Goal: Navigation & Orientation: Find specific page/section

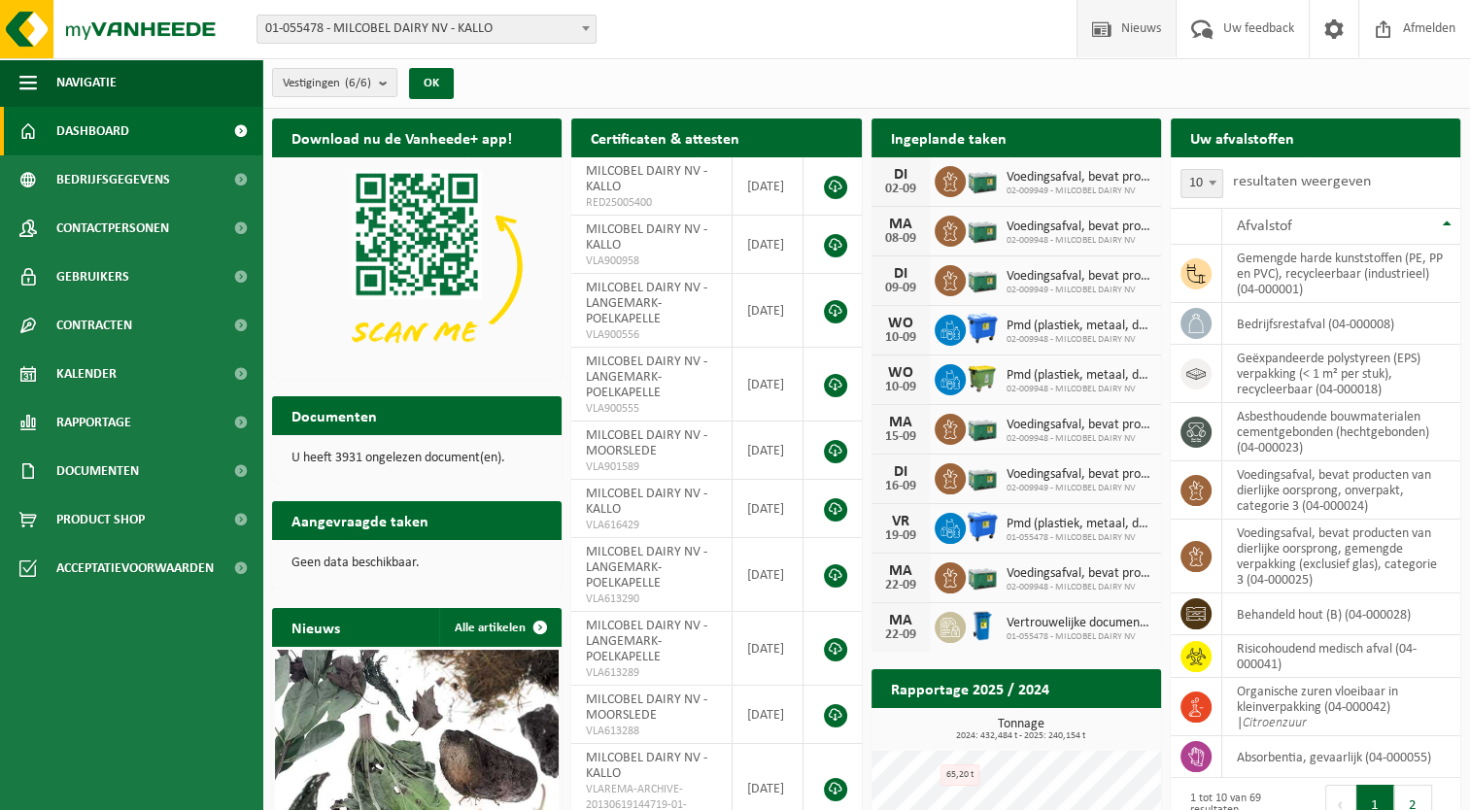
click at [1153, 43] on span "Nieuws" at bounding box center [1141, 28] width 50 height 57
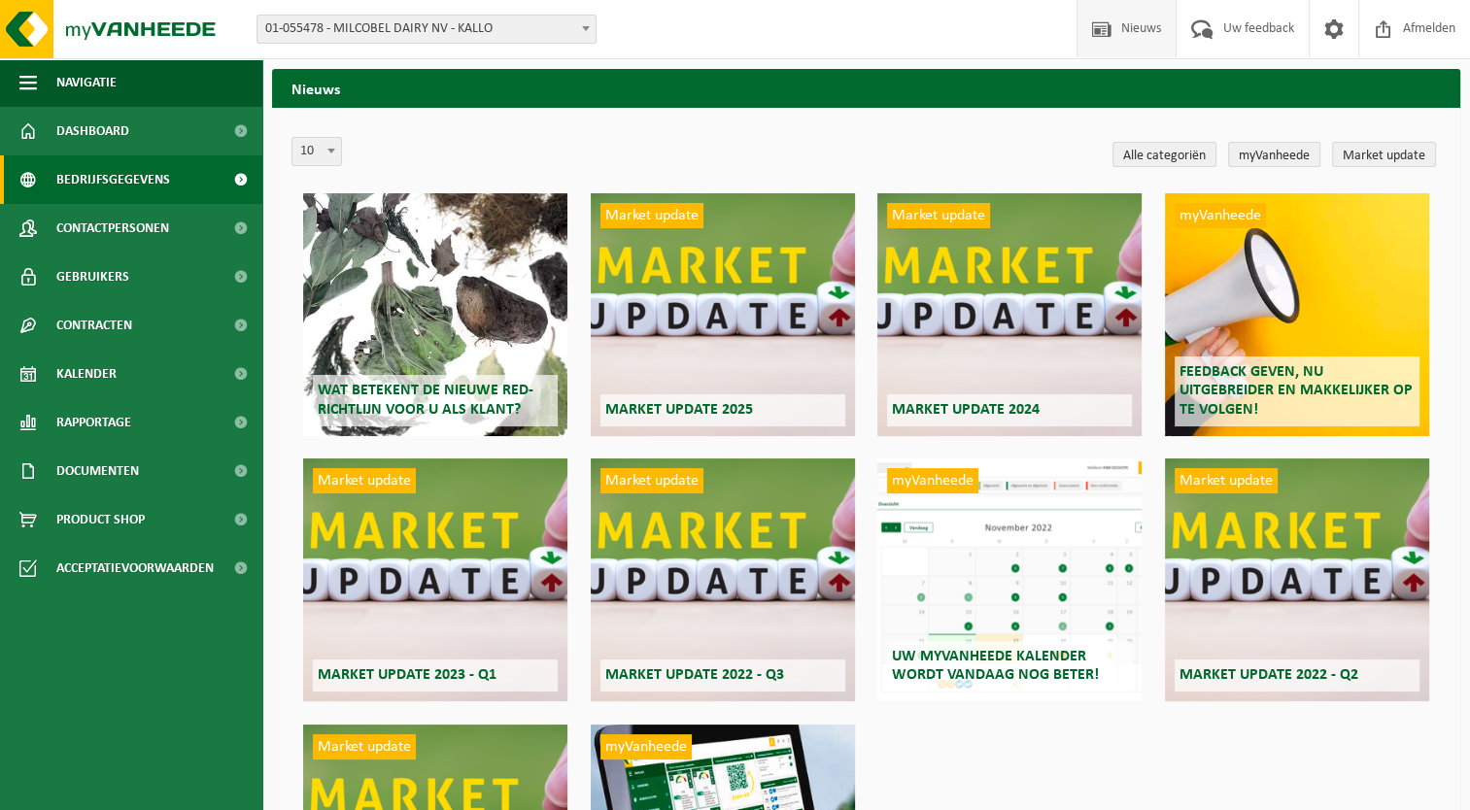
click at [123, 184] on span "Bedrijfsgegevens" at bounding box center [113, 179] width 114 height 49
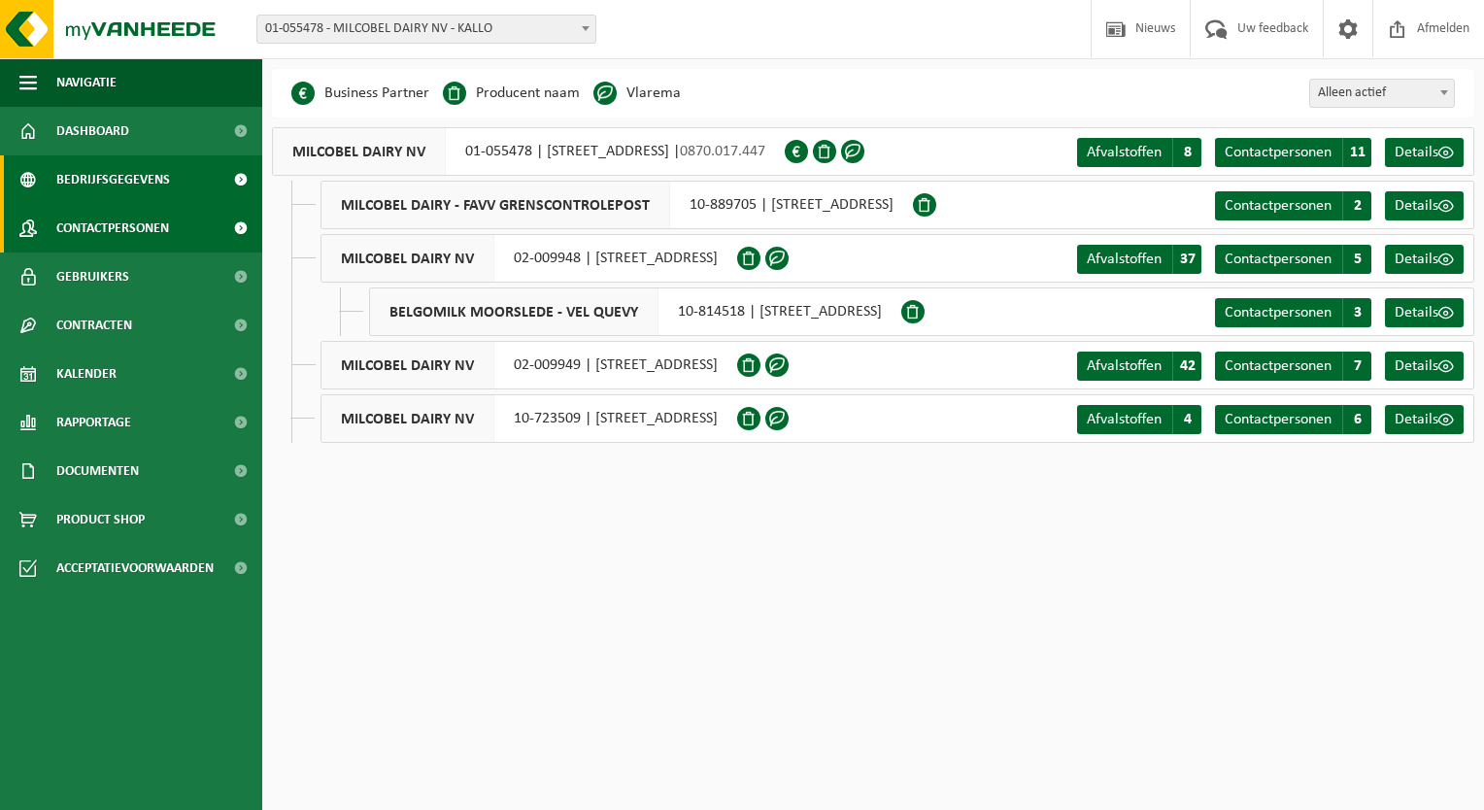
click at [142, 231] on span "Contactpersonen" at bounding box center [112, 228] width 113 height 49
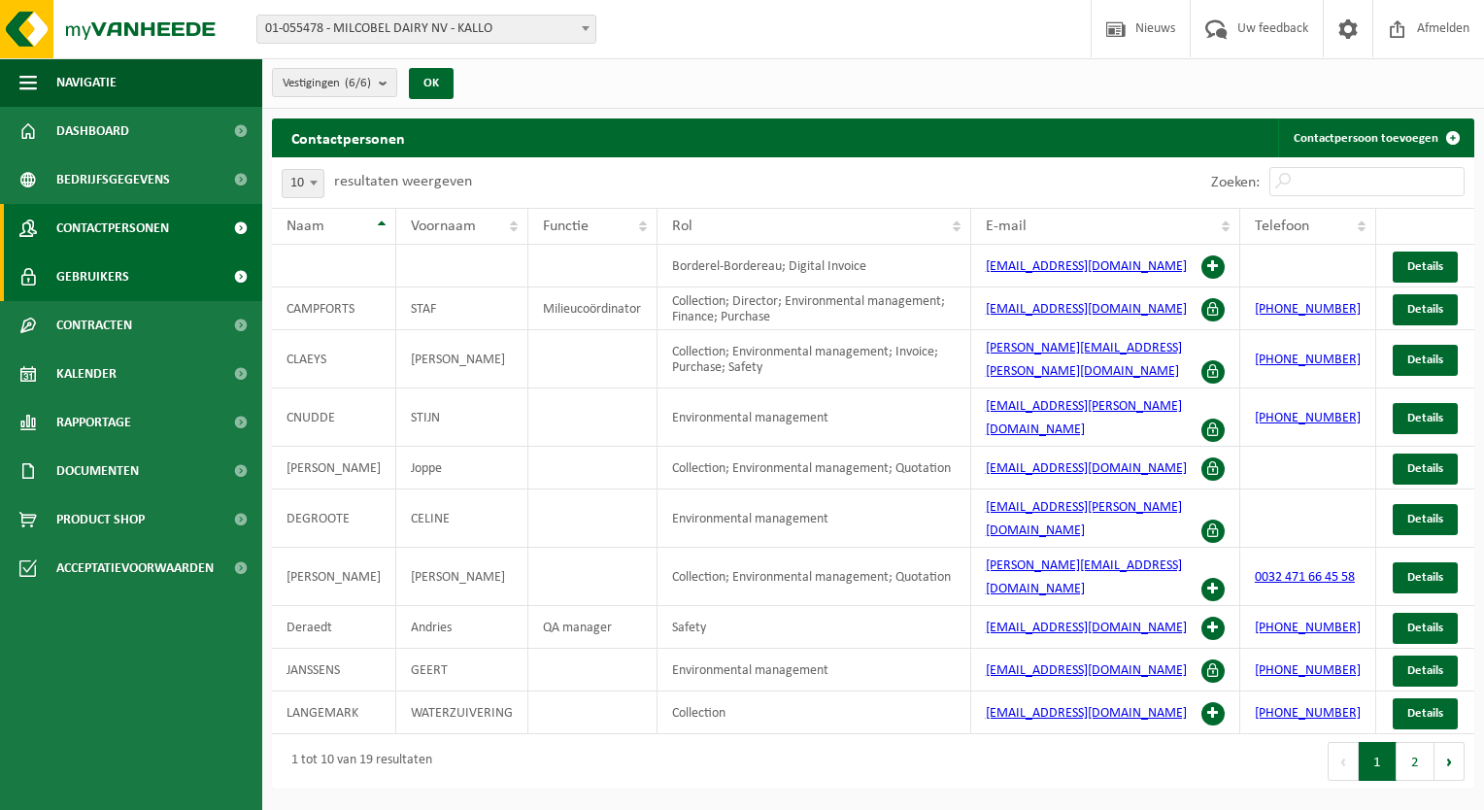
click at [124, 274] on span "Gebruikers" at bounding box center [92, 277] width 73 height 49
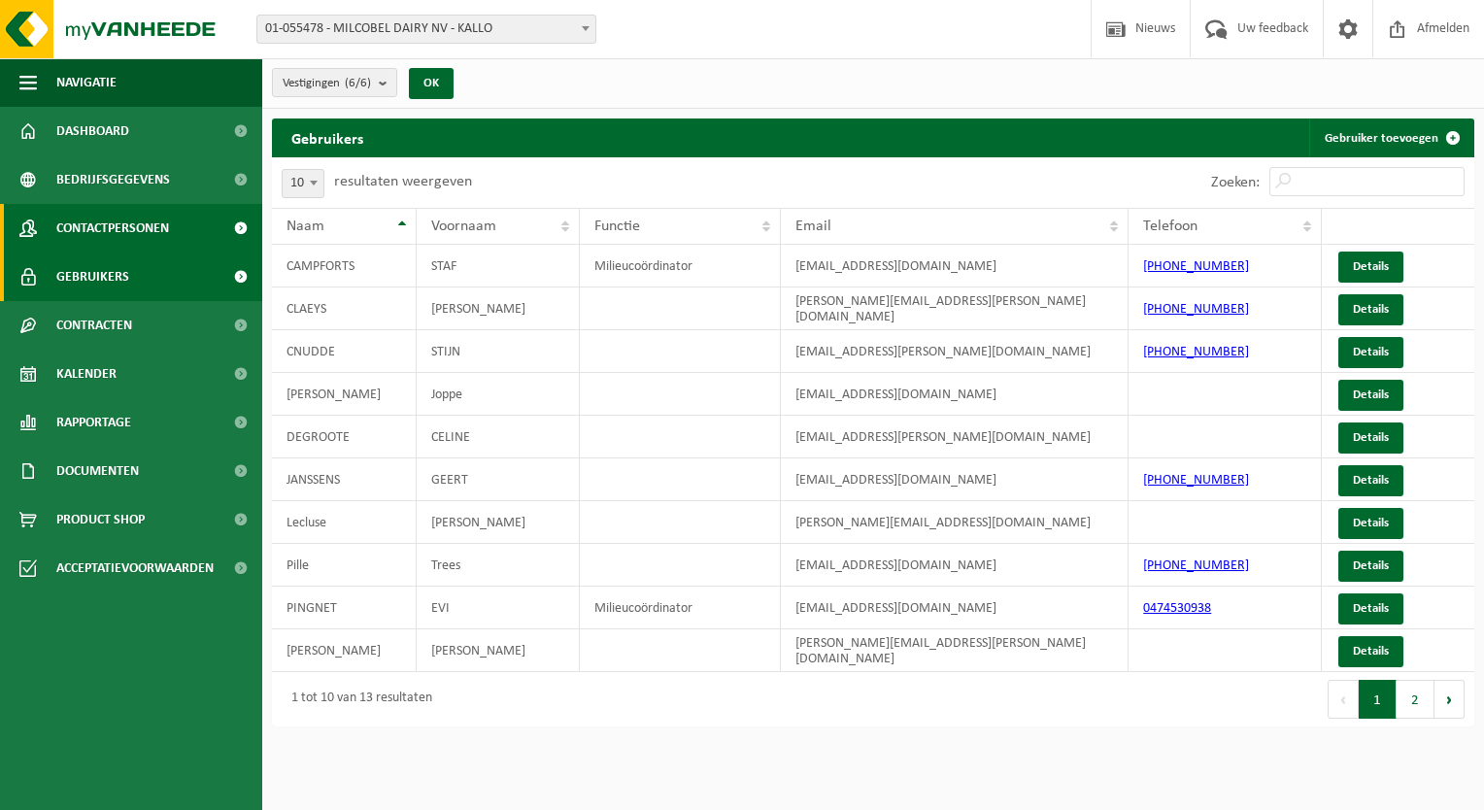
click at [145, 231] on span "Contactpersonen" at bounding box center [112, 228] width 113 height 49
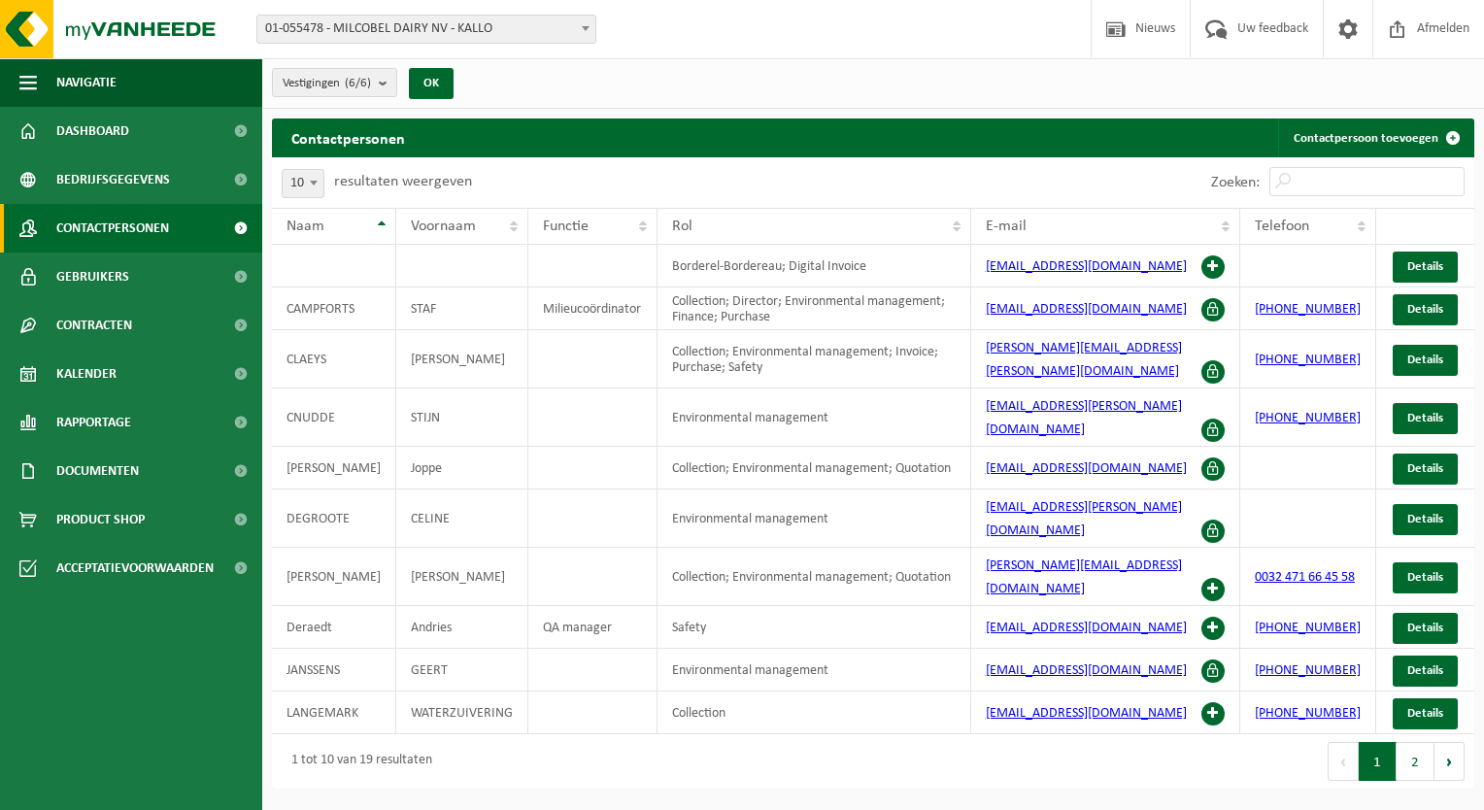
click at [1152, 734] on div "Eerste Vorige 1 2 Volgende Laatste" at bounding box center [1173, 761] width 601 height 54
click at [148, 272] on link "Gebruikers" at bounding box center [131, 277] width 262 height 49
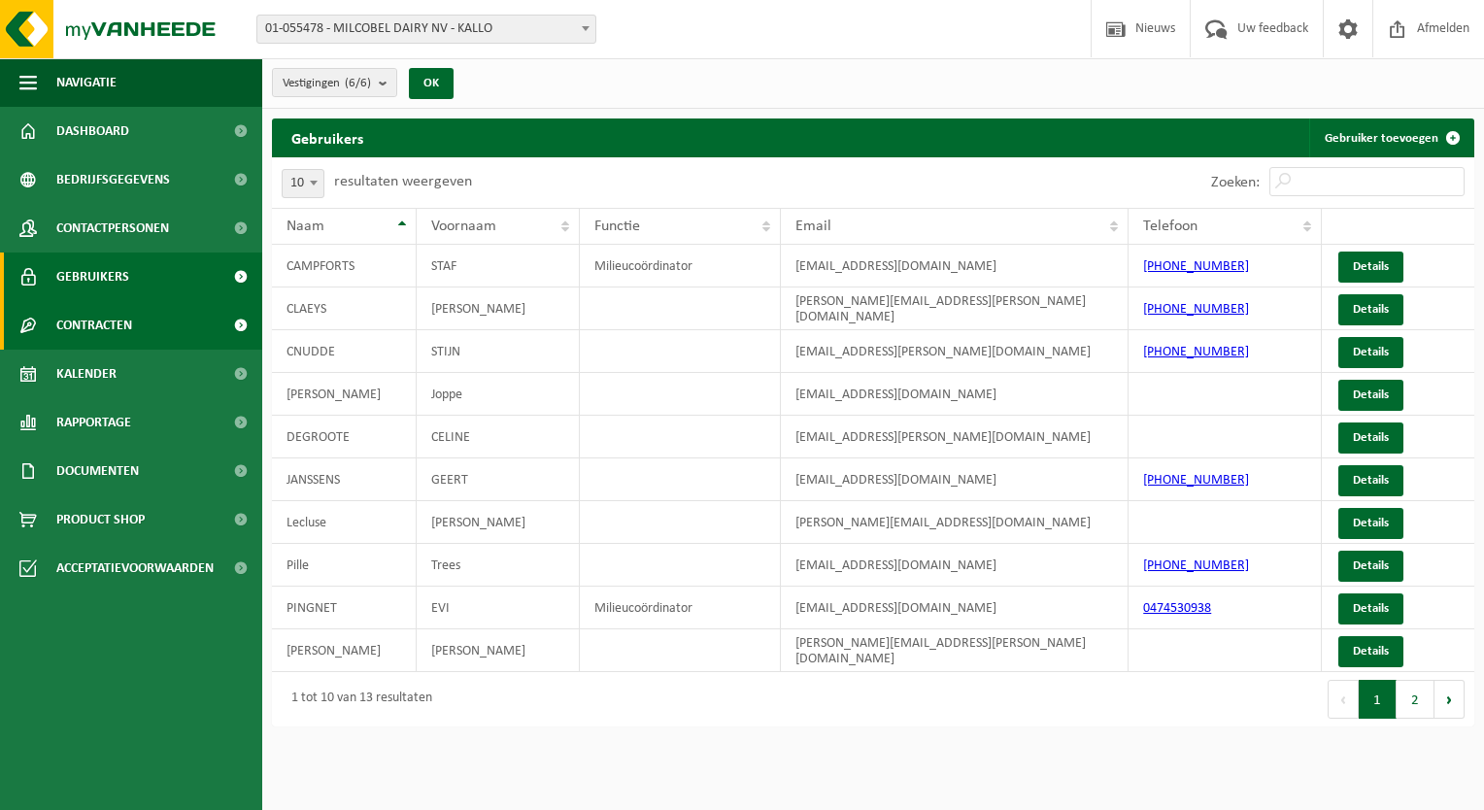
click at [117, 310] on span "Contracten" at bounding box center [94, 325] width 76 height 49
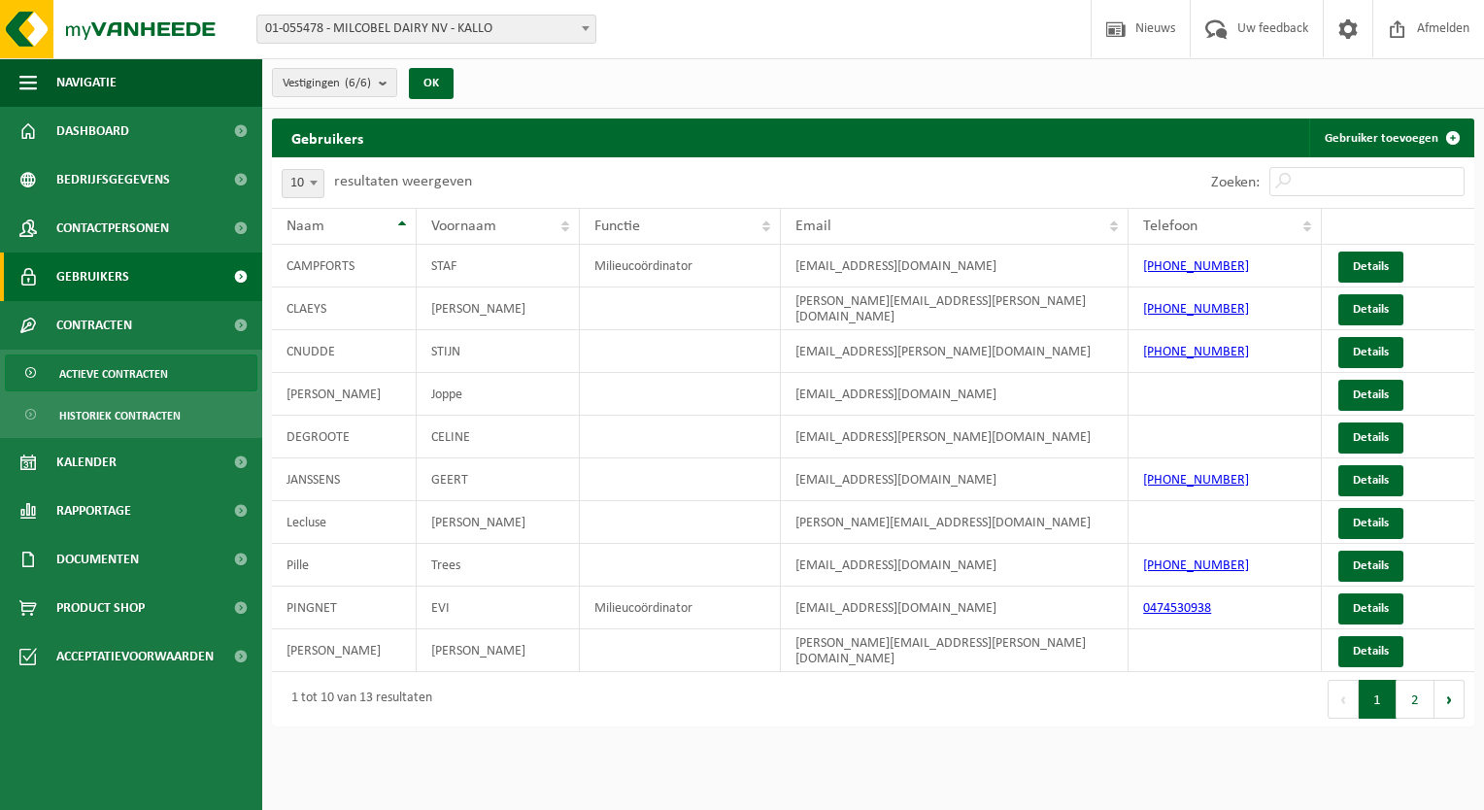
click at [124, 378] on span "Actieve contracten" at bounding box center [113, 373] width 109 height 37
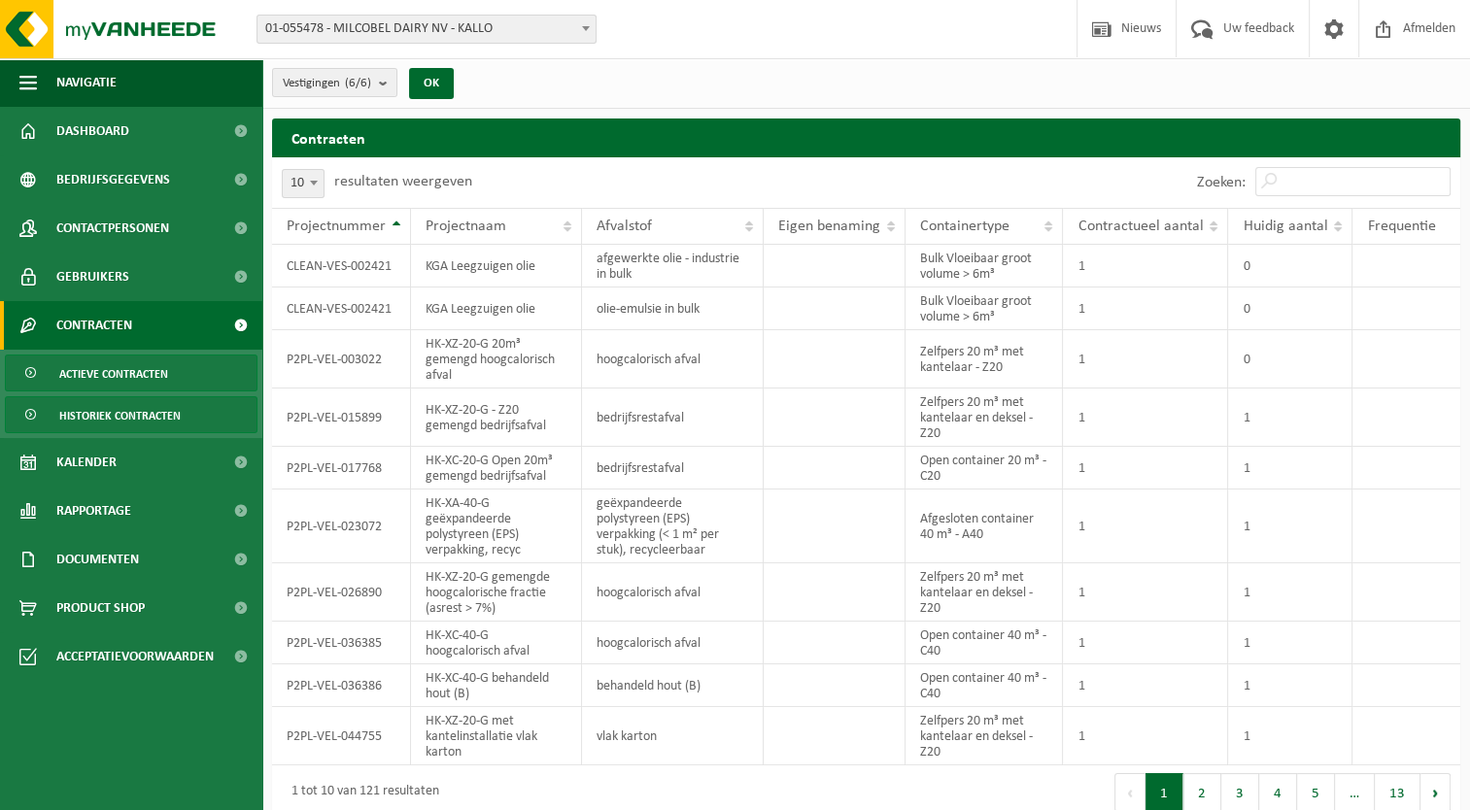
click at [119, 415] on span "Historiek contracten" at bounding box center [119, 415] width 121 height 37
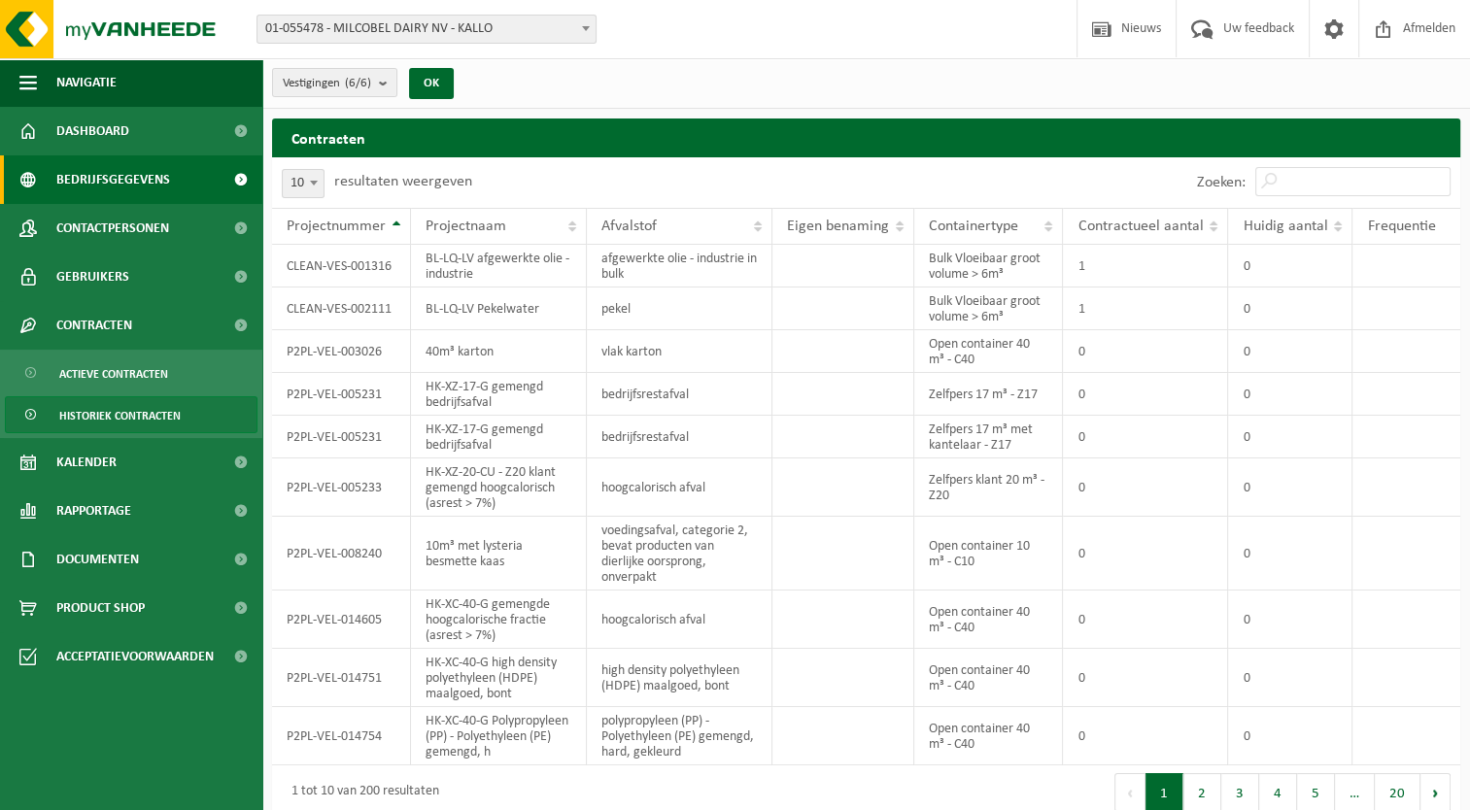
click at [136, 189] on span "Bedrijfsgegevens" at bounding box center [113, 179] width 114 height 49
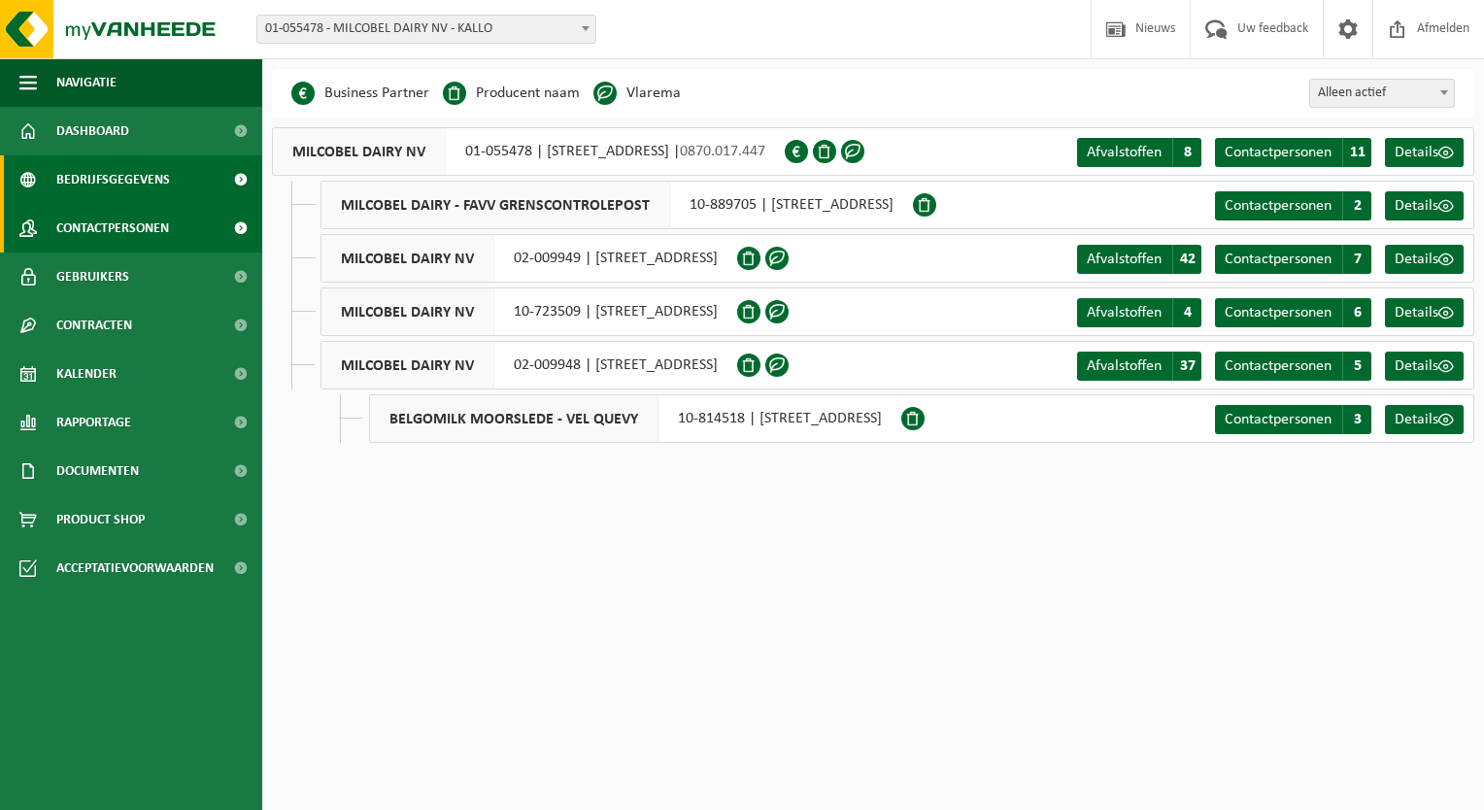
click at [133, 232] on span "Contactpersonen" at bounding box center [112, 228] width 113 height 49
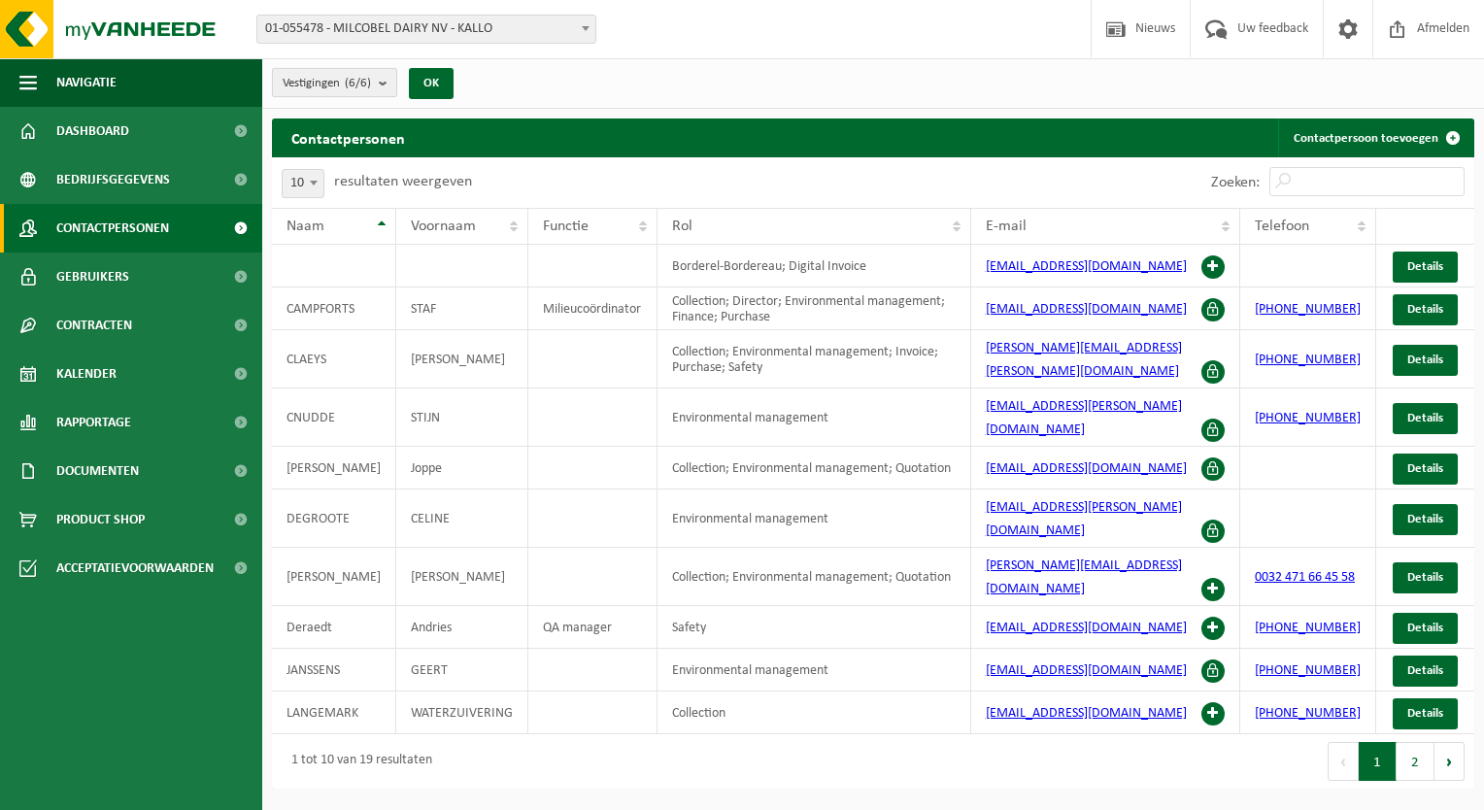
click at [365, 85] on count "(6/6)" at bounding box center [358, 83] width 26 height 13
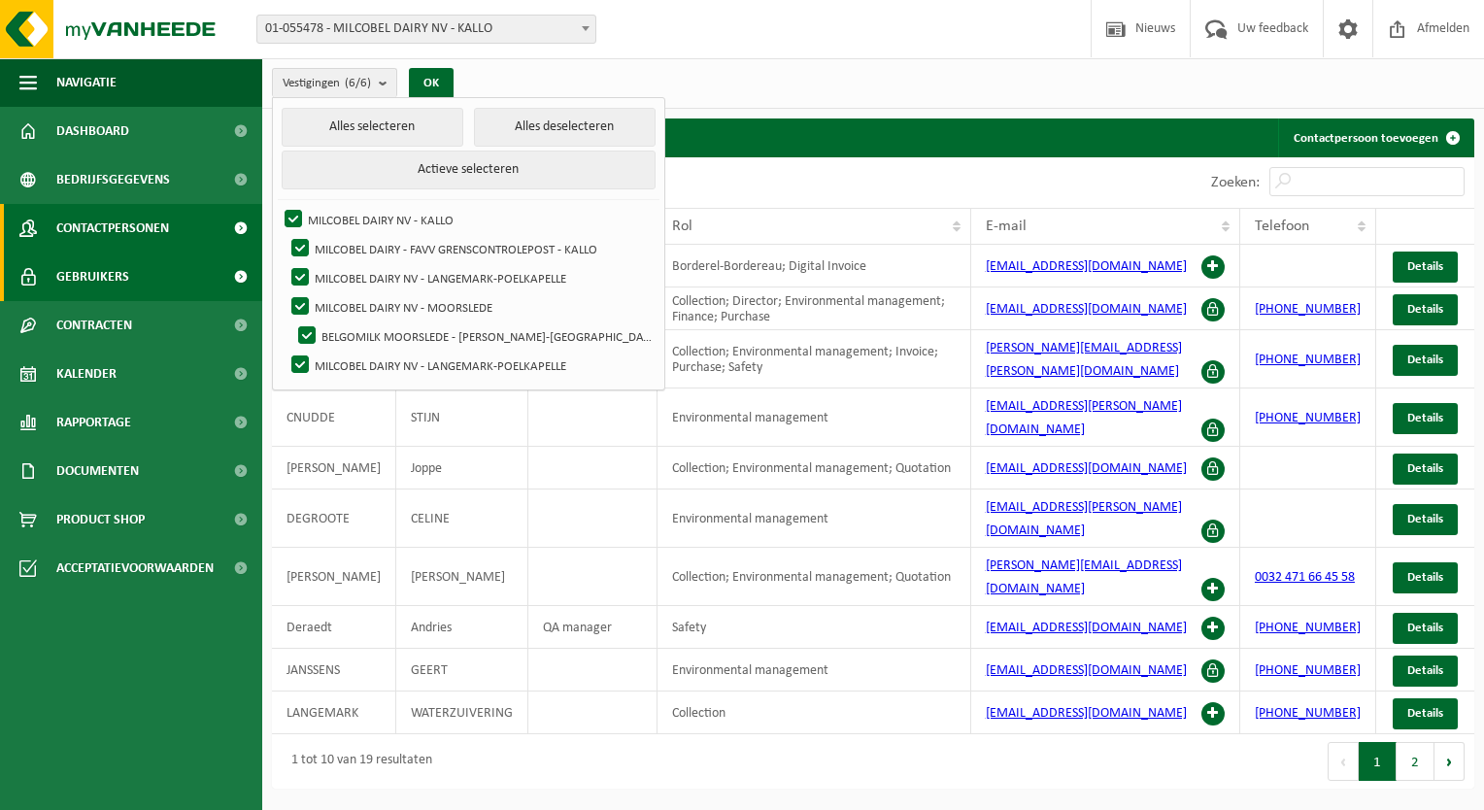
click at [113, 288] on span "Gebruikers" at bounding box center [92, 277] width 73 height 49
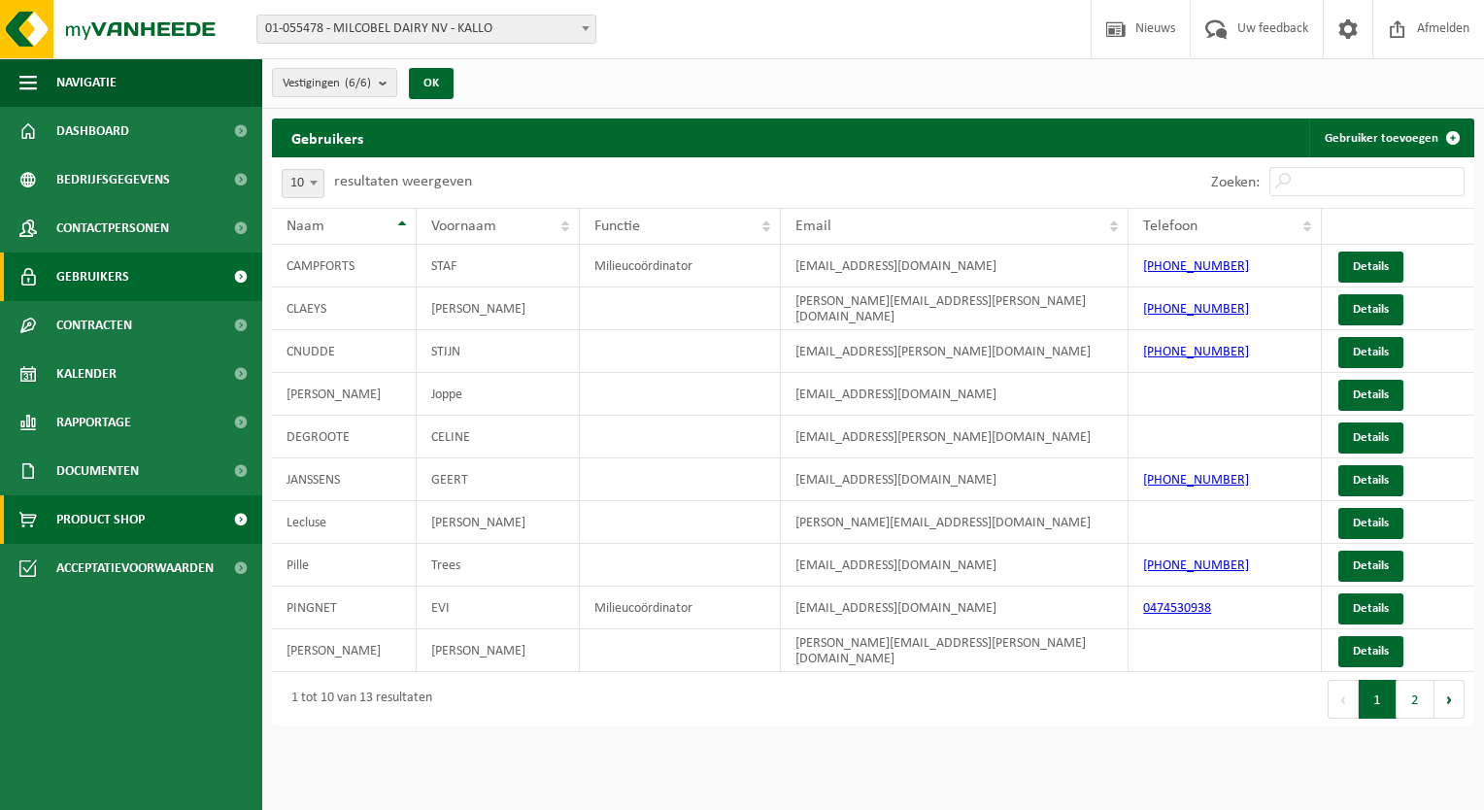
click at [113, 522] on span "Product Shop" at bounding box center [100, 519] width 88 height 49
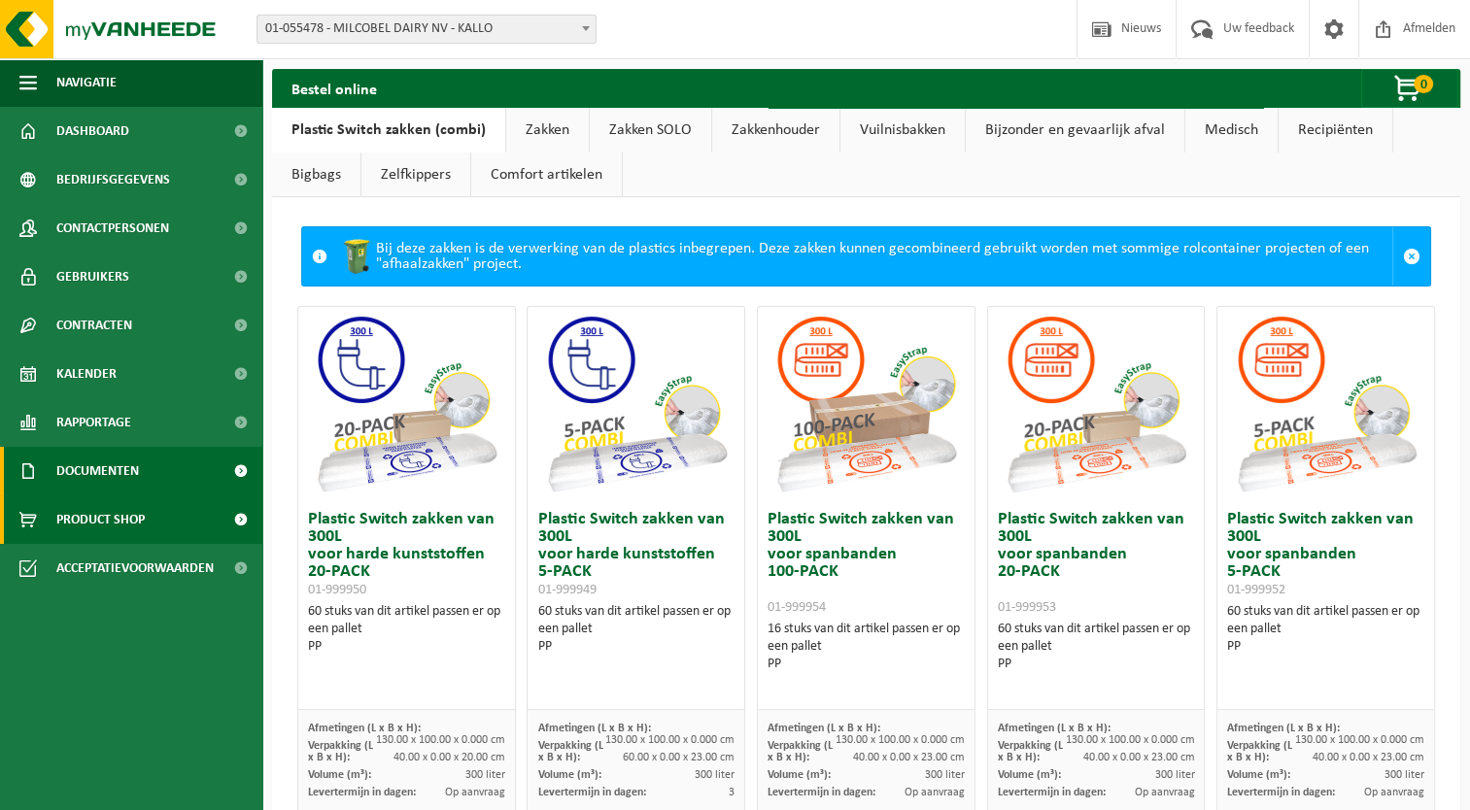
click at [104, 468] on span "Documenten" at bounding box center [97, 471] width 83 height 49
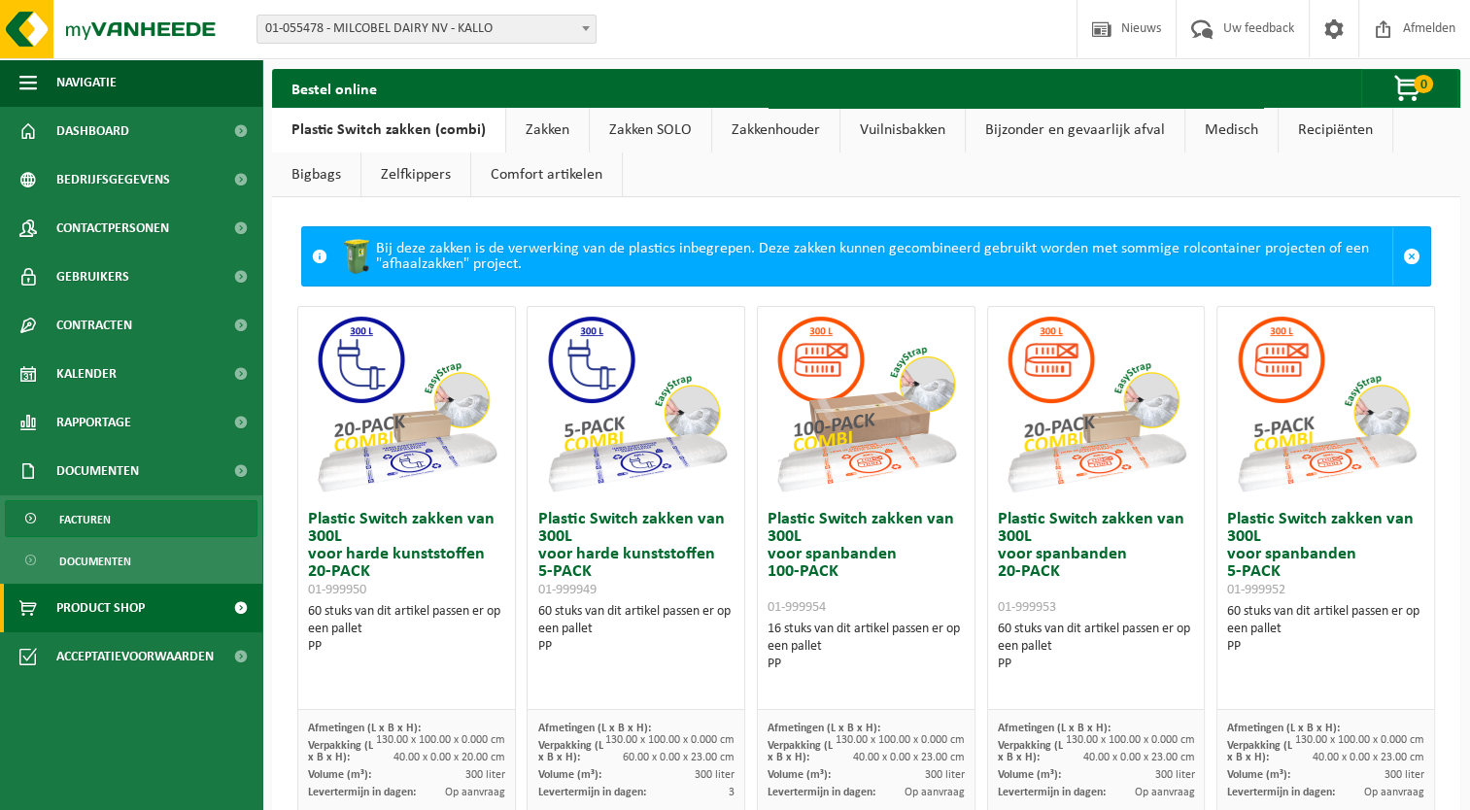
click at [121, 525] on link "Facturen" at bounding box center [131, 518] width 253 height 37
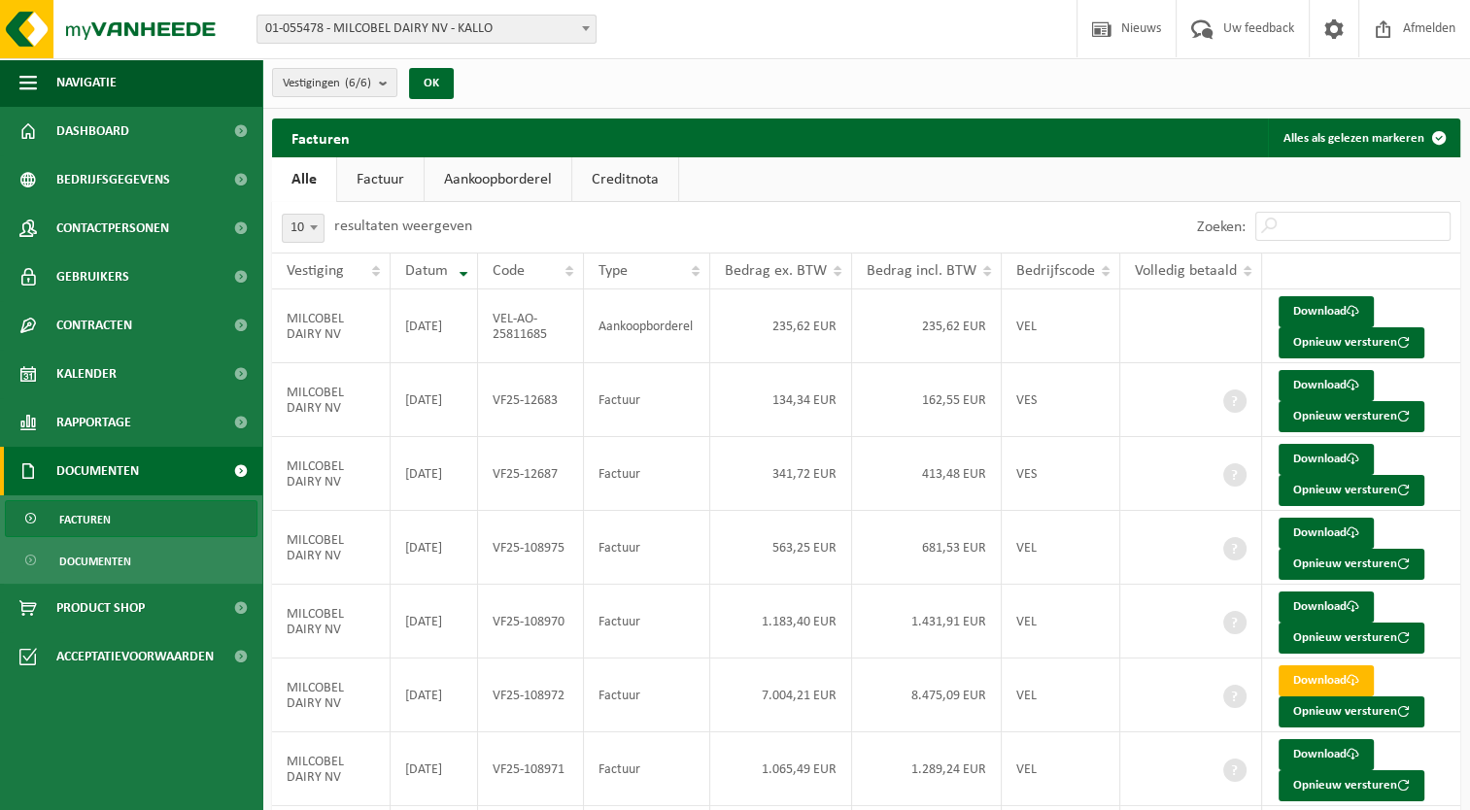
click at [114, 526] on link "Facturen" at bounding box center [131, 518] width 253 height 37
click at [107, 126] on span "Dashboard" at bounding box center [92, 131] width 73 height 49
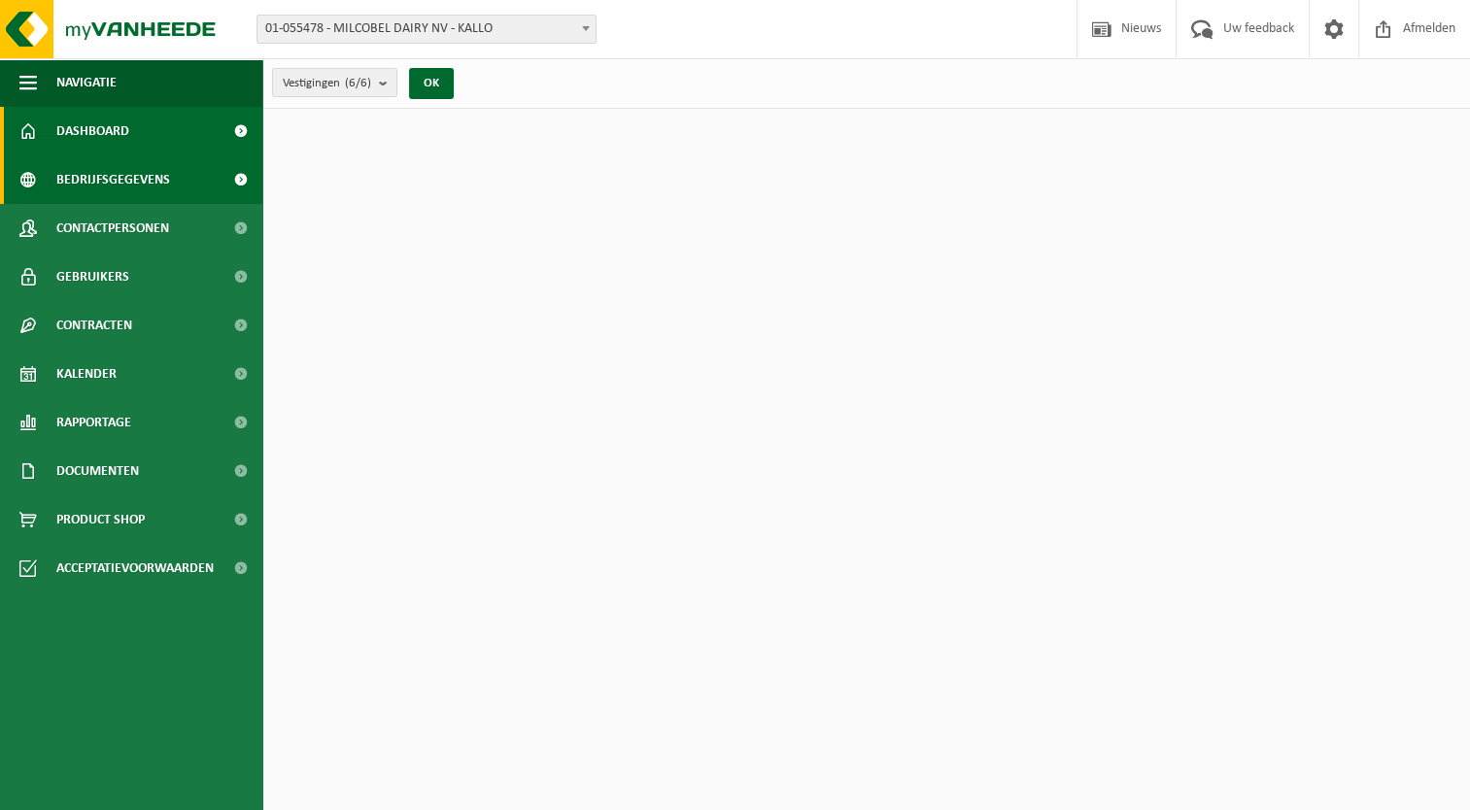
click at [128, 187] on span "Bedrijfsgegevens" at bounding box center [113, 179] width 114 height 49
